Goal: Transaction & Acquisition: Book appointment/travel/reservation

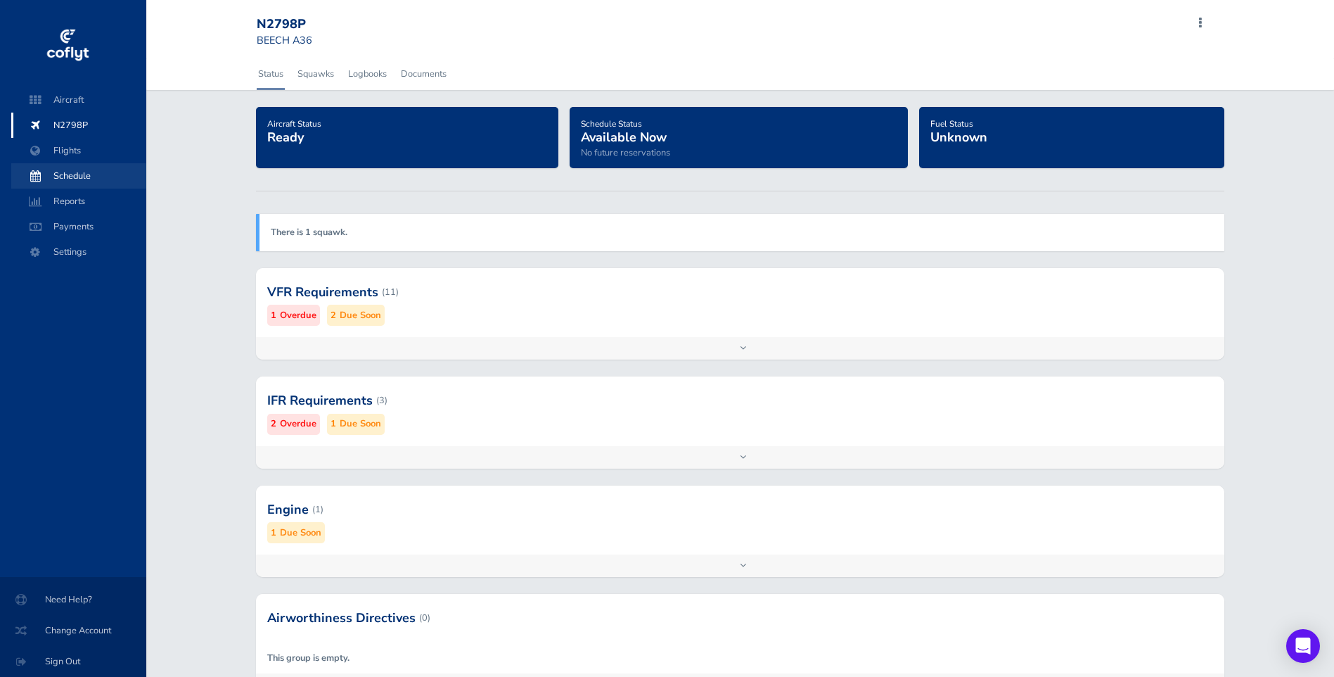
click at [77, 172] on span "Schedule" at bounding box center [78, 175] width 107 height 25
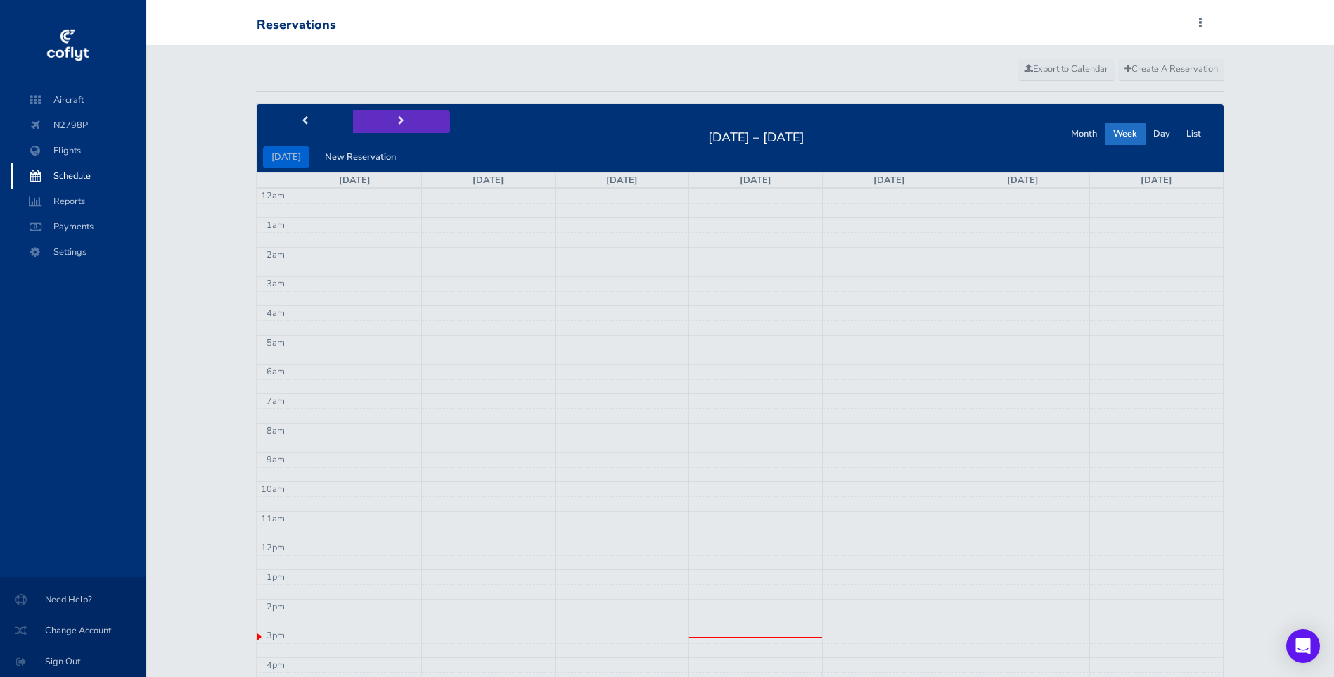
click at [398, 118] on span "next" at bounding box center [401, 121] width 6 height 9
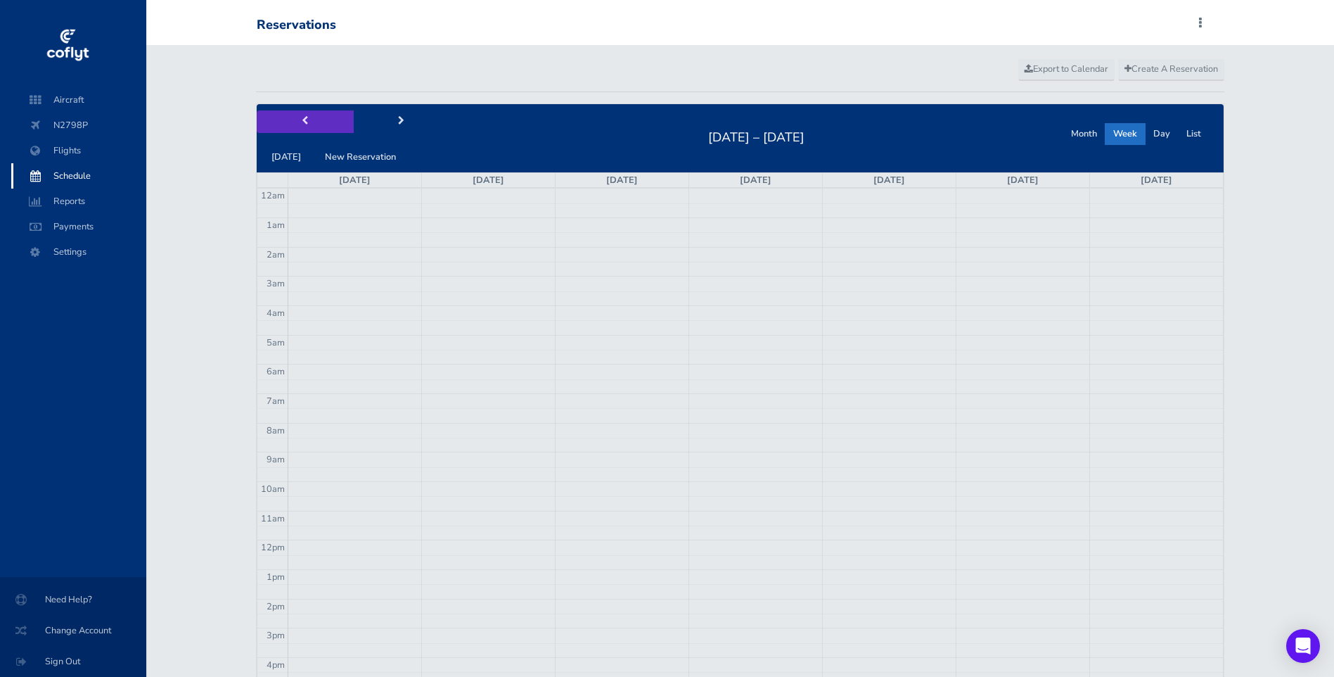
click at [295, 111] on button "prev" at bounding box center [305, 121] width 97 height 22
click at [1165, 69] on span "Create A Reservation" at bounding box center [1172, 69] width 94 height 13
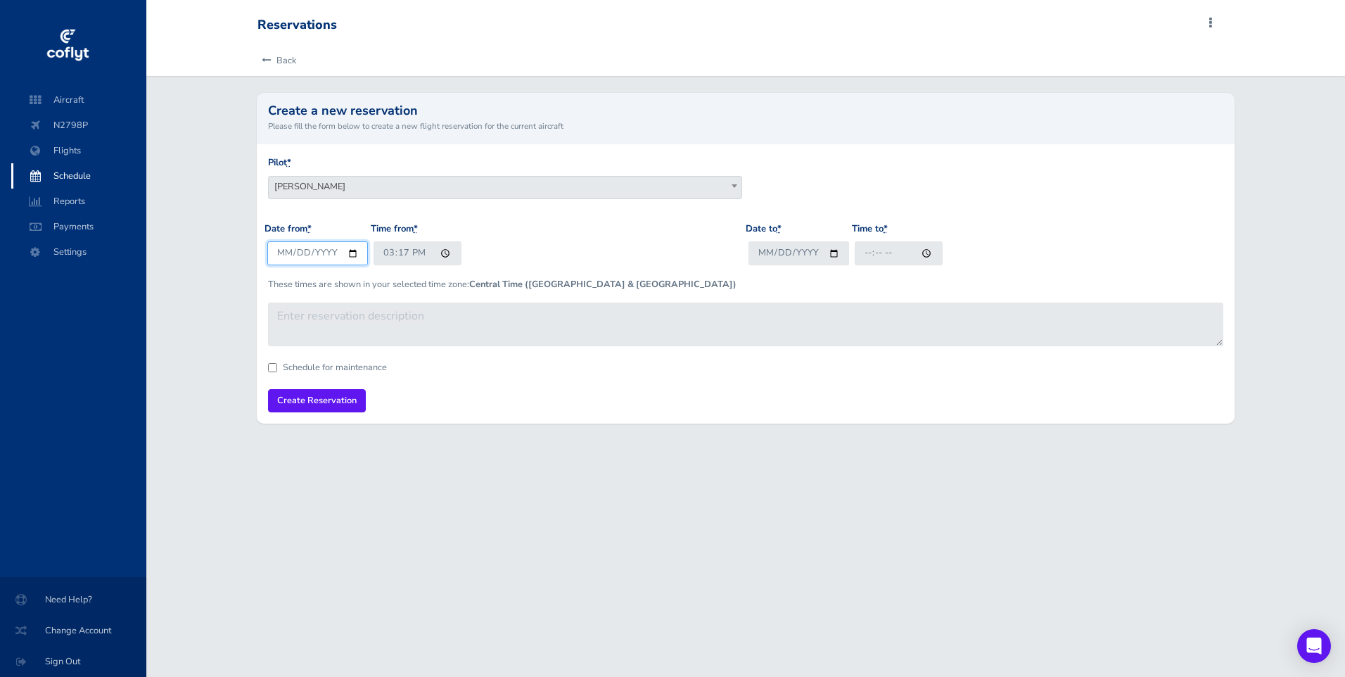
click at [350, 251] on input "2025-08-27" at bounding box center [317, 252] width 101 height 23
type input "2025-09-01"
click at [443, 252] on input "15:17" at bounding box center [417, 252] width 88 height 23
type input "10:00"
click at [830, 251] on input "Date to *" at bounding box center [798, 252] width 101 height 23
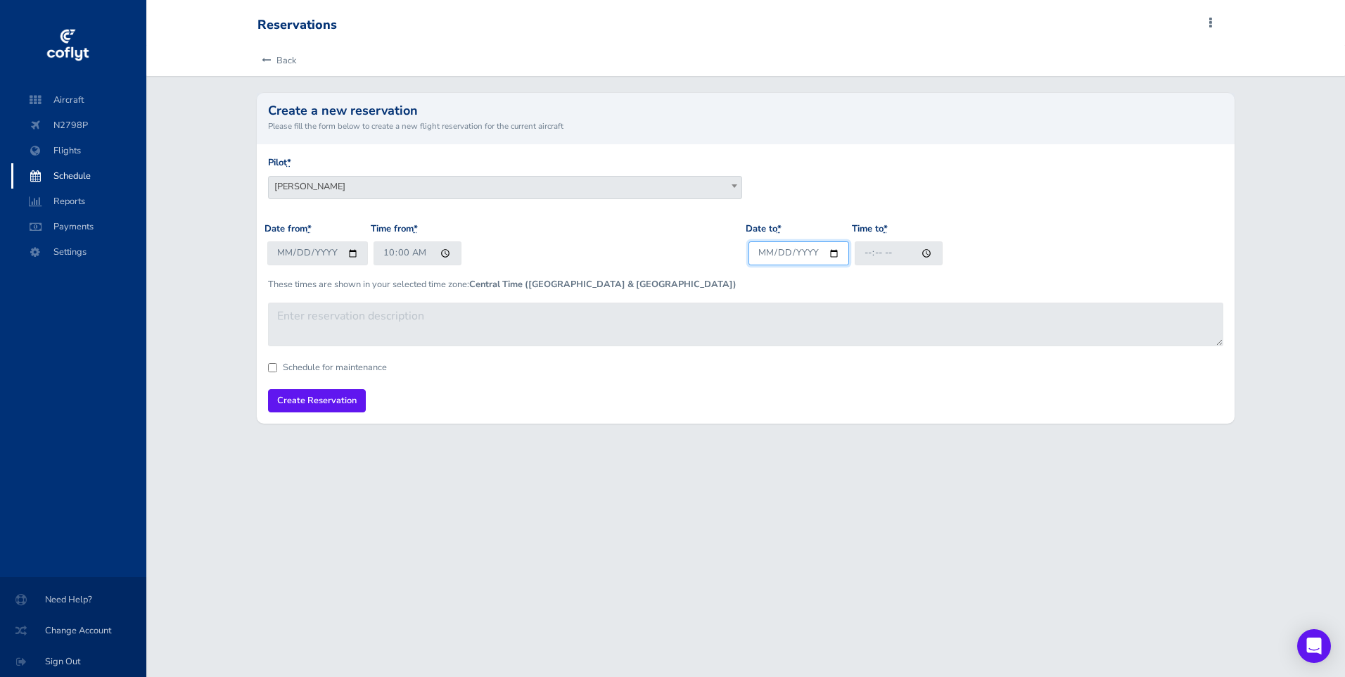
type input "2025-09-01"
click at [921, 254] on input "Time to *" at bounding box center [899, 252] width 88 height 23
type input "19:00"
click at [352, 397] on input "Create Reservation" at bounding box center [317, 400] width 98 height 23
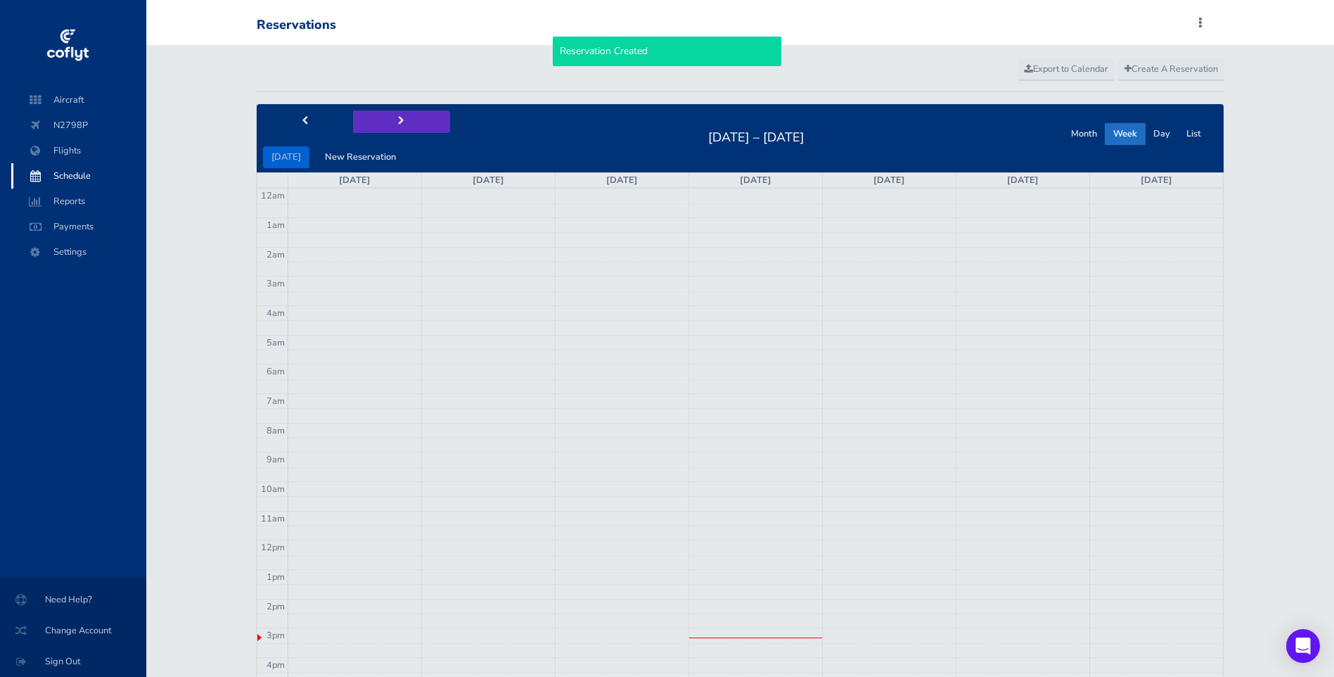
click at [398, 121] on span "next" at bounding box center [401, 121] width 6 height 9
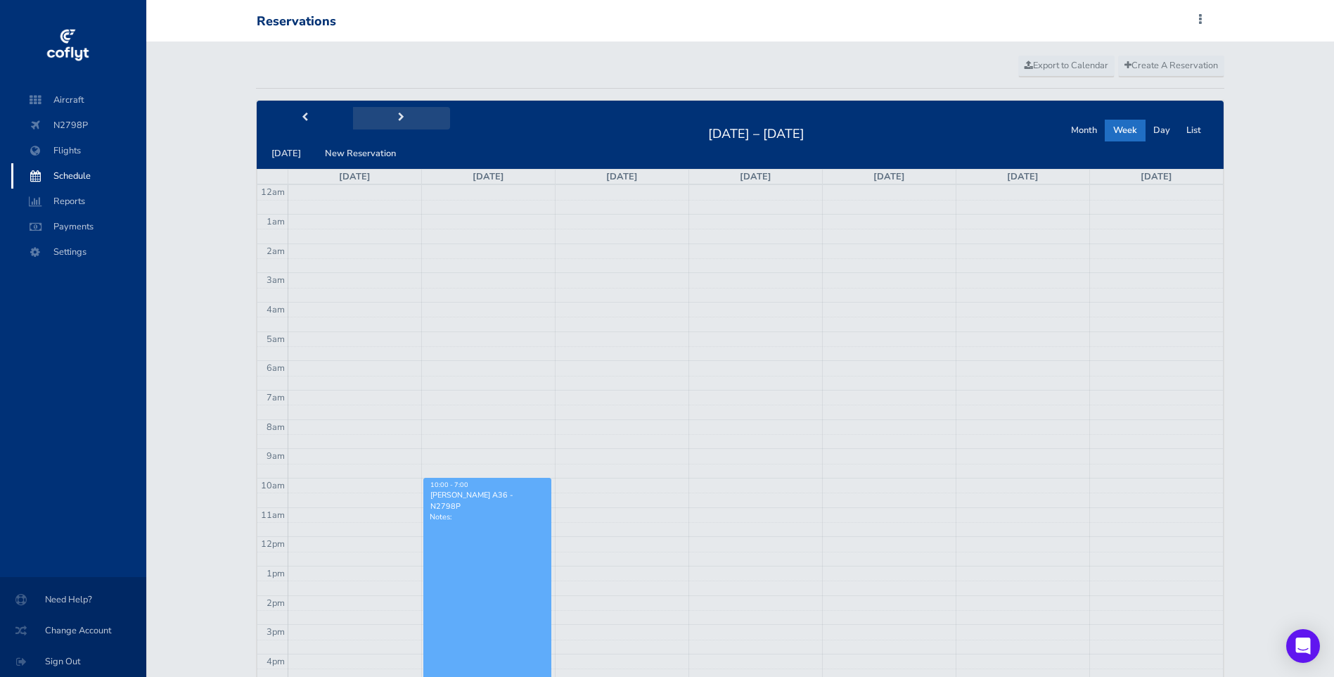
scroll to position [1, 0]
